Goal: Obtain resource: Obtain resource

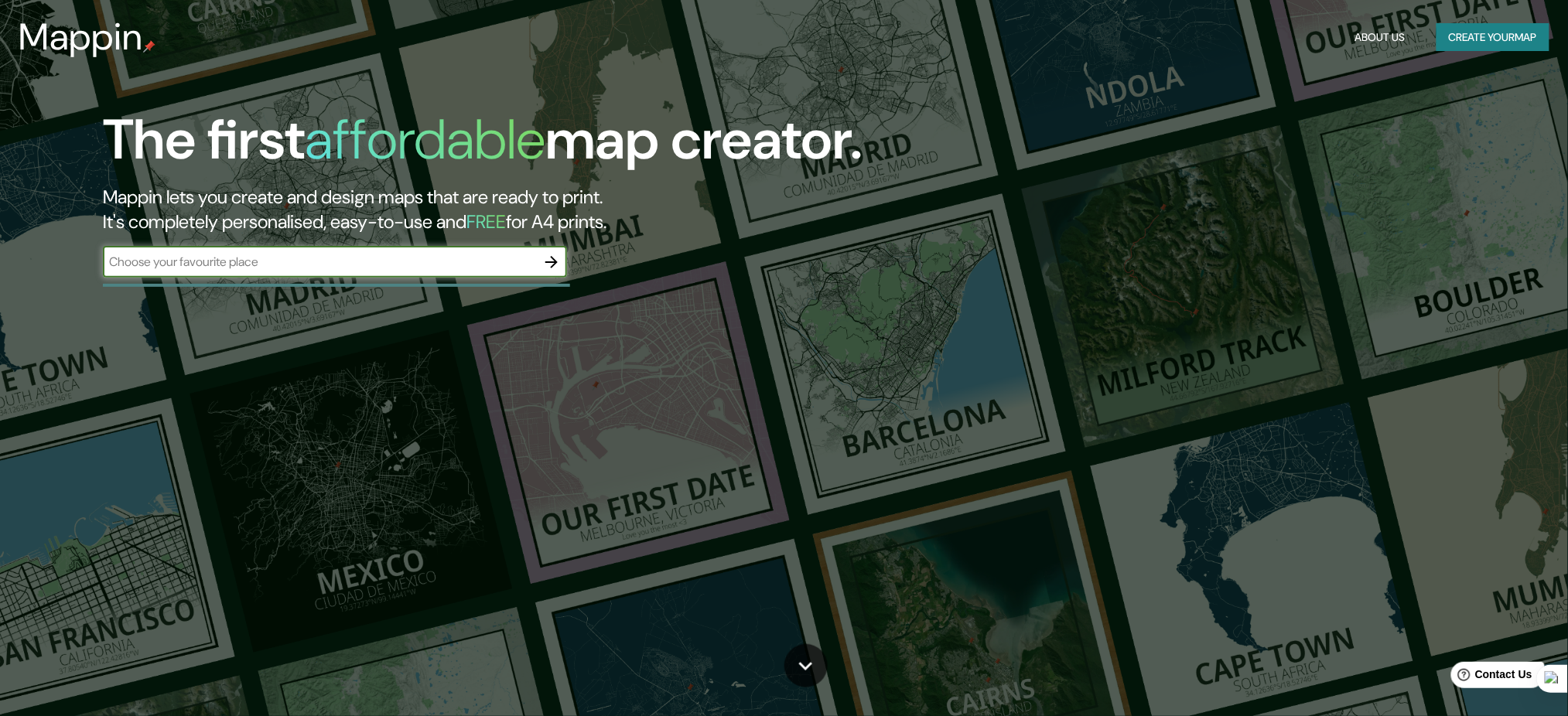
click at [355, 268] on input "text" at bounding box center [319, 261] width 433 height 18
type input "[GEOGRAPHIC_DATA]"
click at [553, 263] on icon "button" at bounding box center [552, 262] width 13 height 13
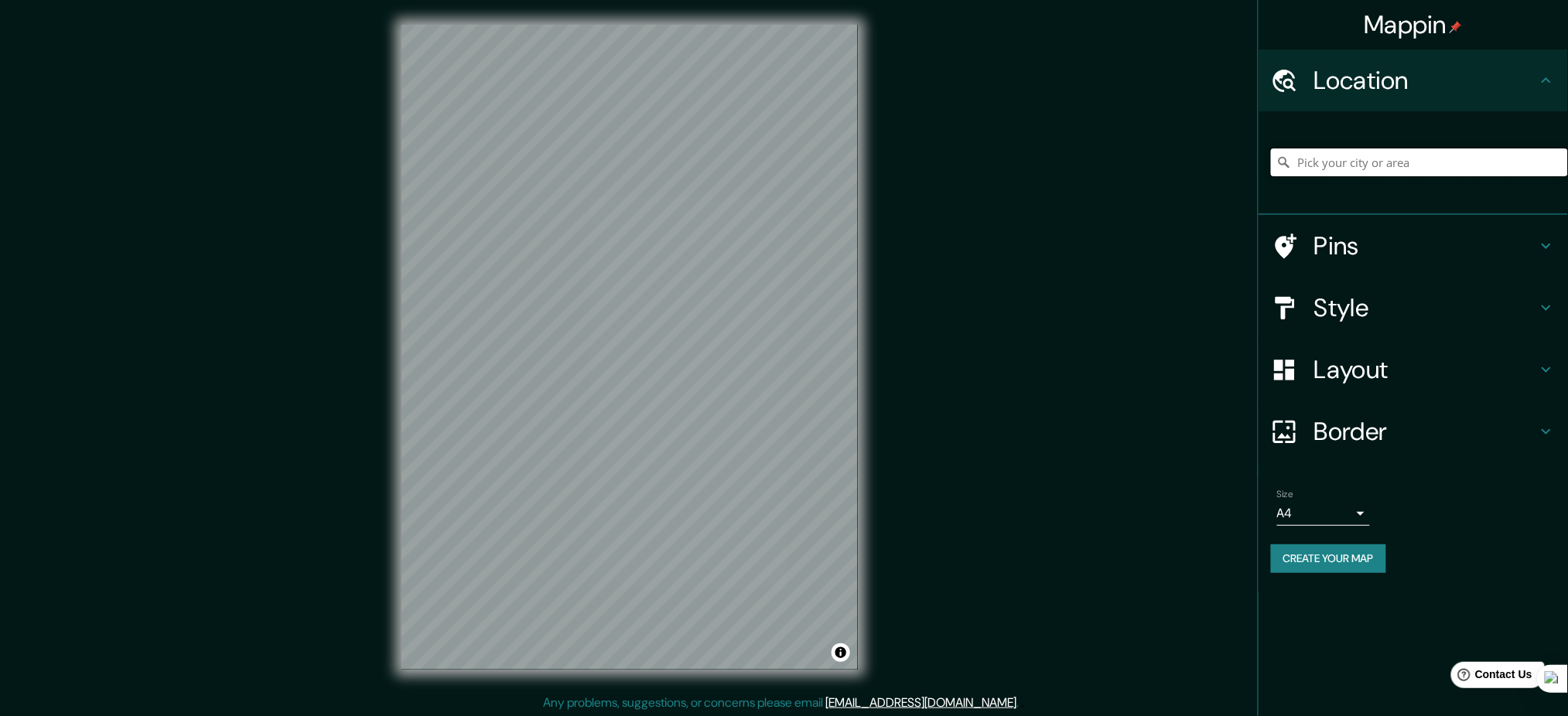
click at [1375, 168] on input "Pick your city or area" at bounding box center [1420, 162] width 297 height 28
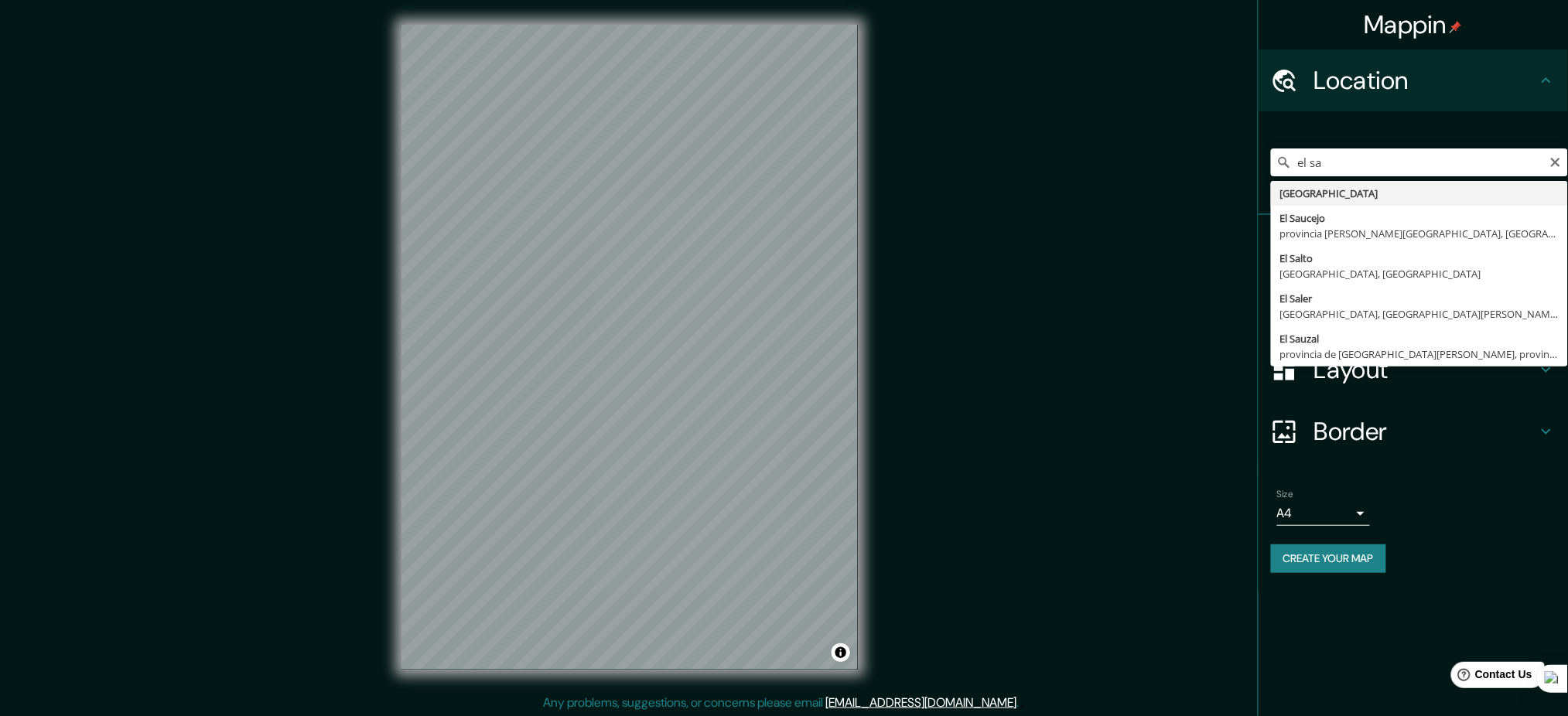
type input "[GEOGRAPHIC_DATA]"
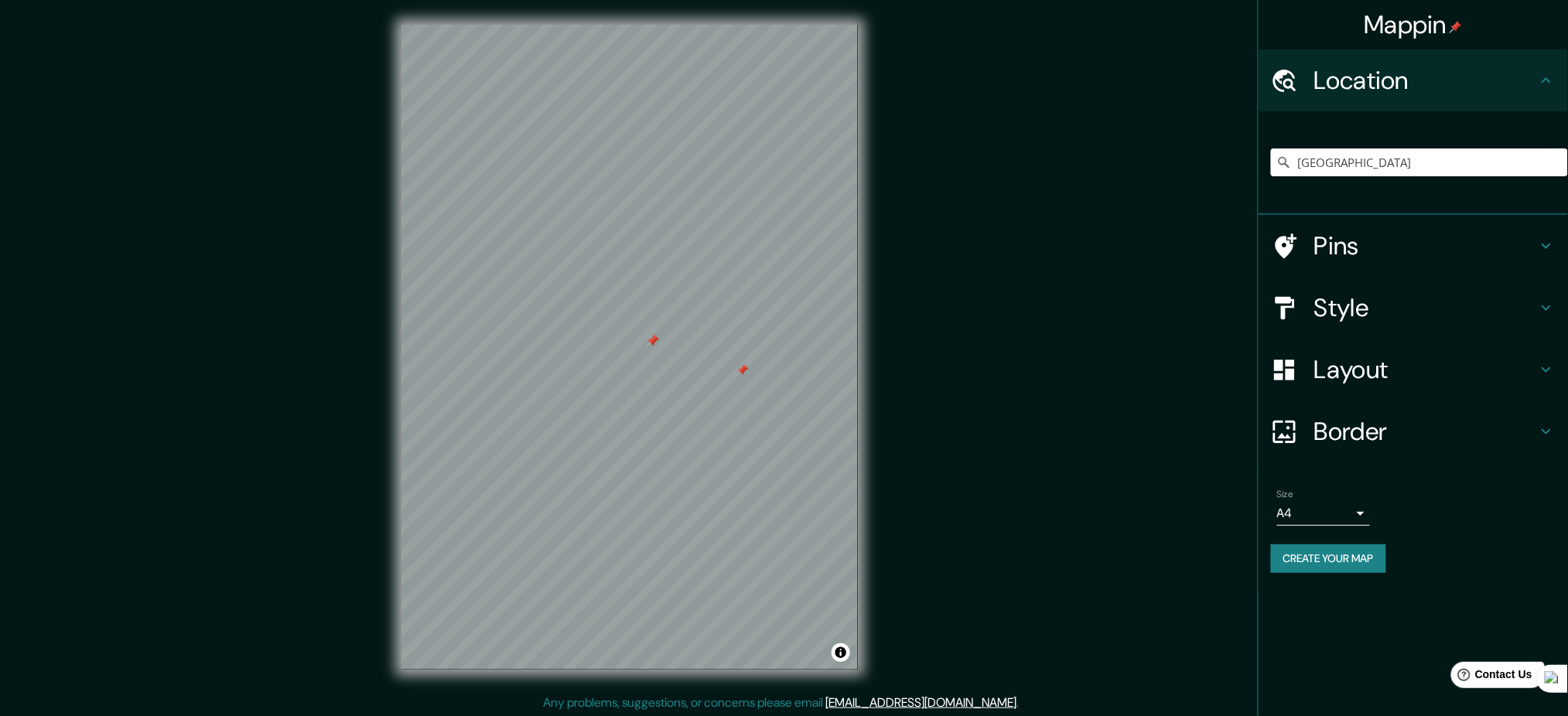
click at [650, 341] on div at bounding box center [653, 341] width 13 height 13
click at [749, 377] on div at bounding box center [749, 374] width 13 height 13
click at [739, 372] on div at bounding box center [743, 370] width 13 height 13
click at [652, 344] on div at bounding box center [653, 341] width 13 height 13
click at [1370, 556] on button "Create your map" at bounding box center [1329, 559] width 115 height 29
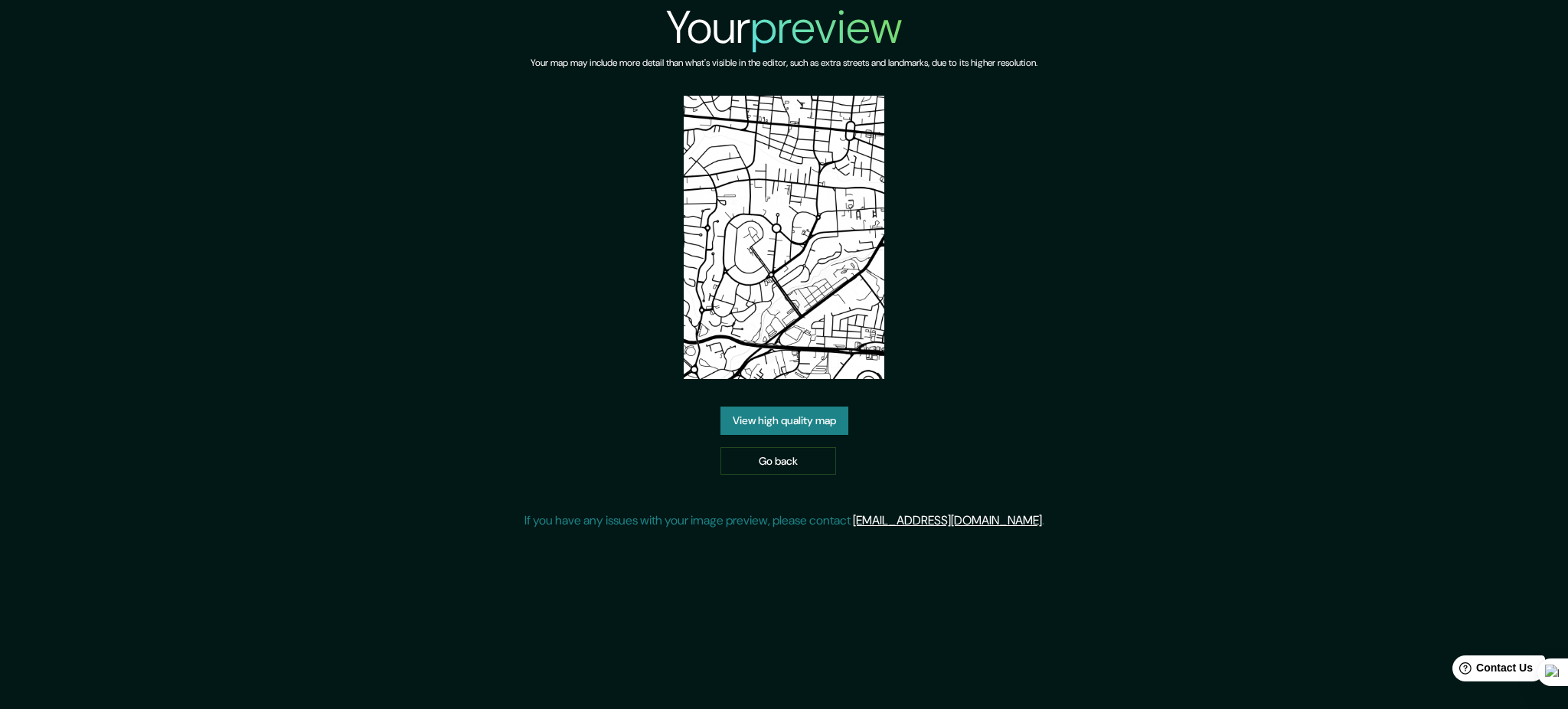
click at [832, 426] on link "View high quality map" at bounding box center [784, 421] width 128 height 28
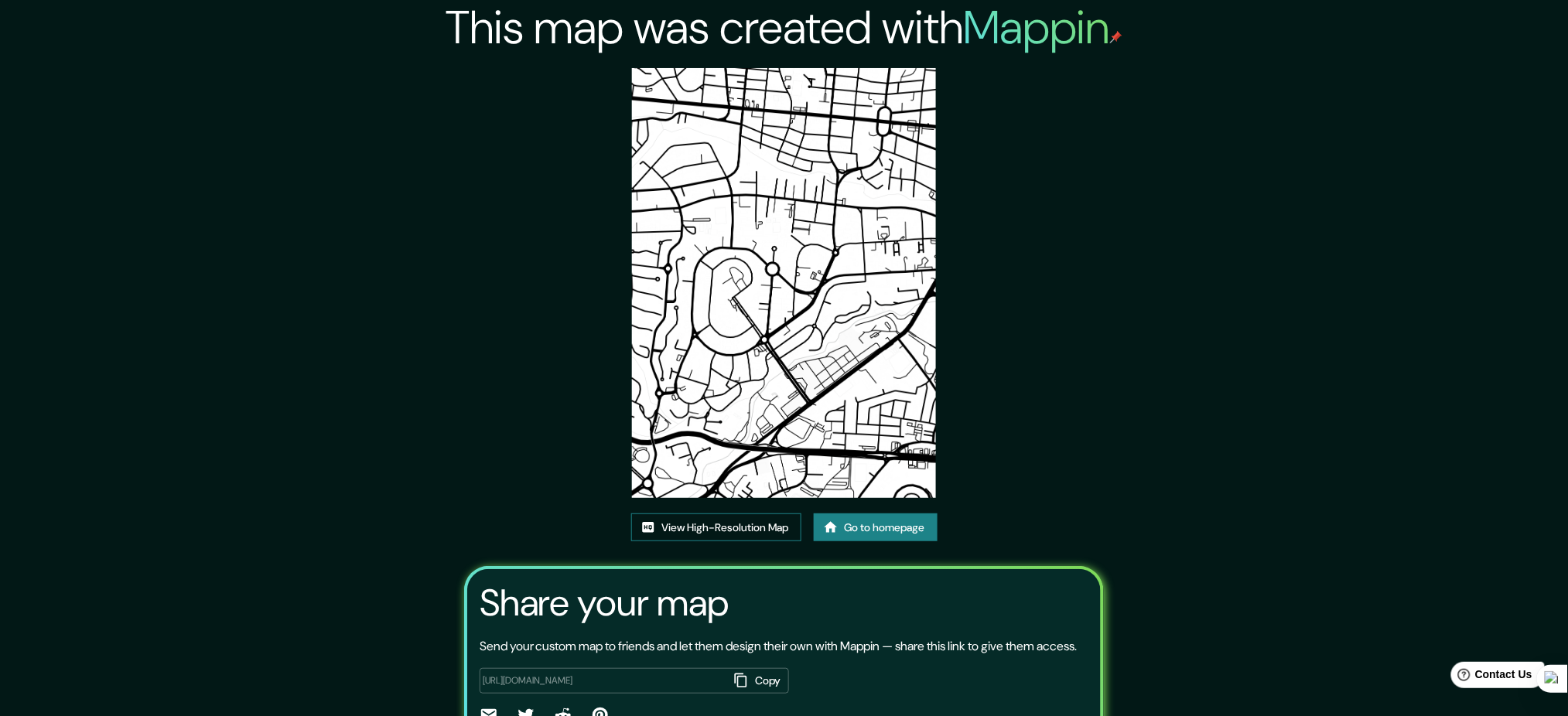
click at [755, 530] on link "View High-Resolution Map" at bounding box center [716, 528] width 170 height 29
